Goal: Task Accomplishment & Management: Complete application form

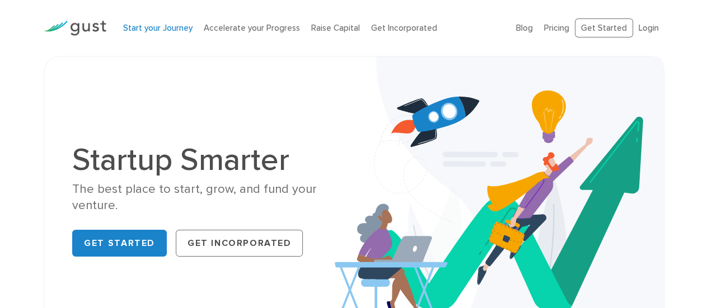
click at [180, 32] on link "Start your Journey" at bounding box center [157, 28] width 69 height 10
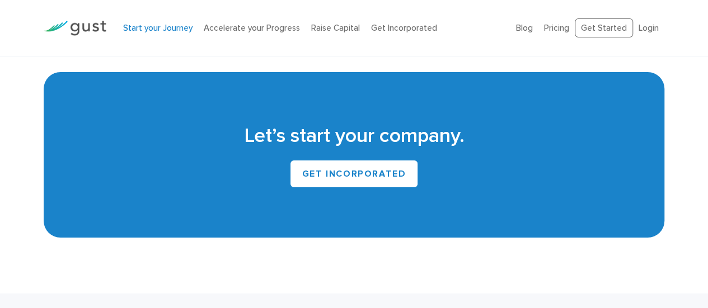
scroll to position [1958, 0]
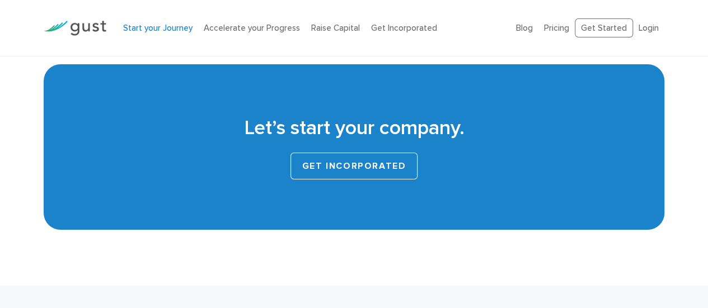
click at [364, 176] on link "GET INCORPORATED" at bounding box center [354, 166] width 128 height 27
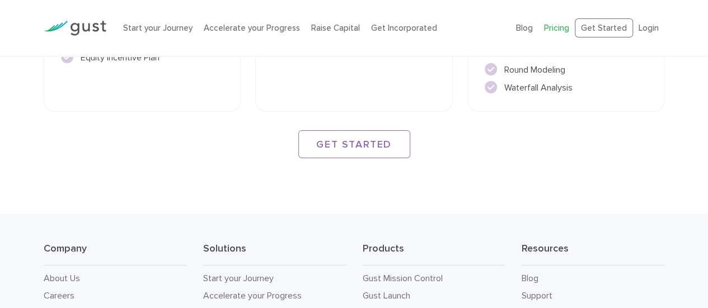
scroll to position [1846, 0]
